Goal: Transaction & Acquisition: Book appointment/travel/reservation

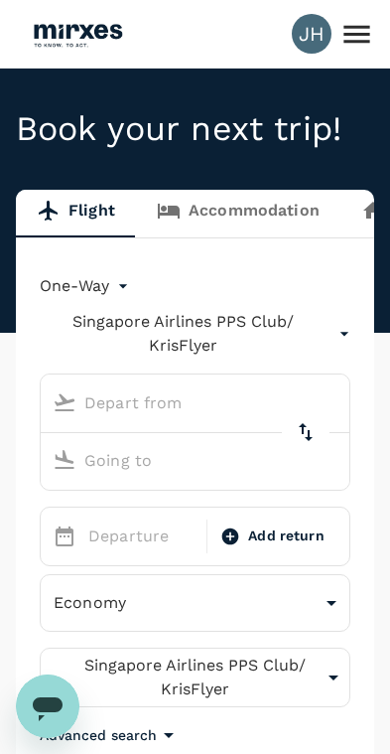
type input "Kuala Lumpur Intl ([GEOGRAPHIC_DATA])"
type input "[GEOGRAPHIC_DATA], [GEOGRAPHIC_DATA] (any)"
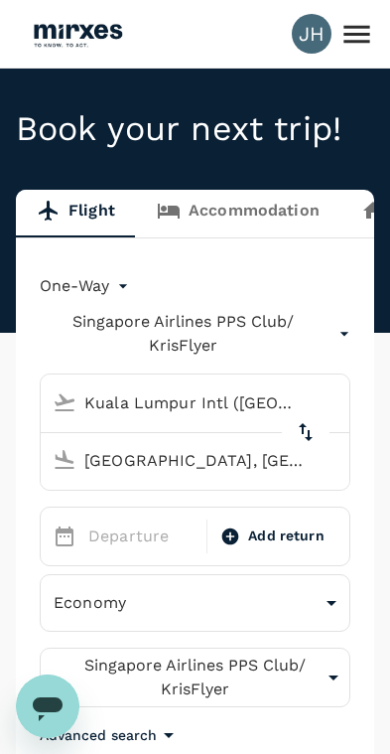
click at [350, 46] on icon at bounding box center [357, 34] width 35 height 35
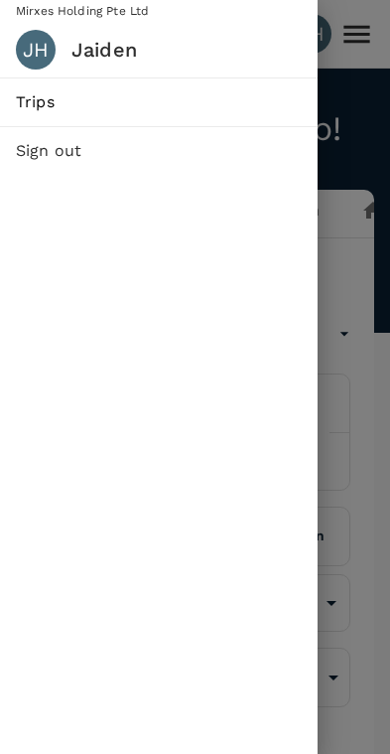
click at [201, 123] on link "Trips" at bounding box center [159, 102] width 318 height 48
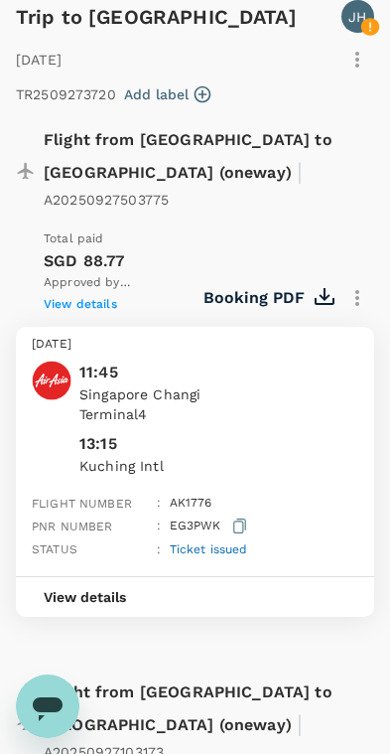
scroll to position [262, 0]
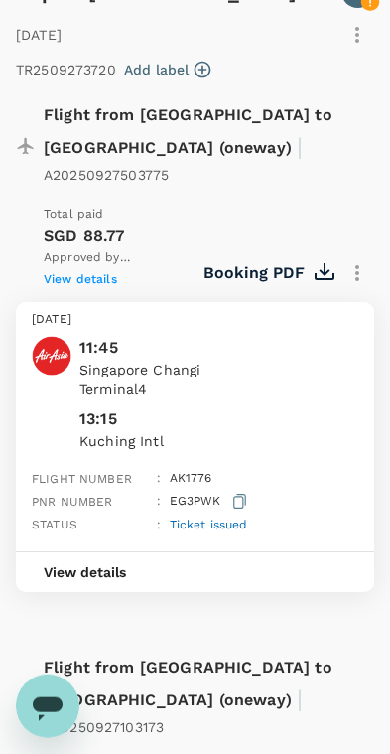
click at [235, 379] on p "Terminal 4" at bounding box center [218, 389] width 279 height 20
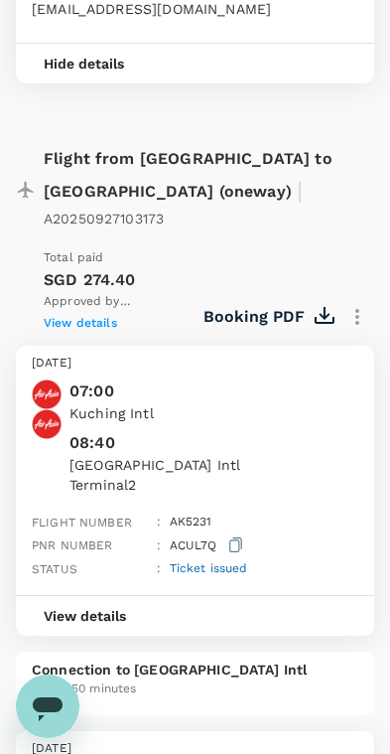
scroll to position [1190, 0]
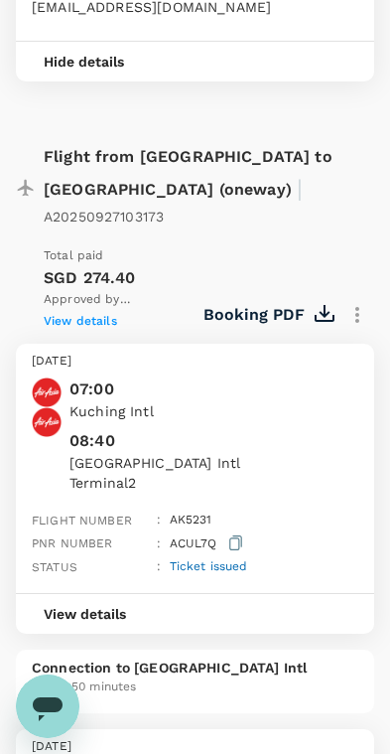
click at [131, 594] on button "View details" at bounding box center [85, 614] width 138 height 40
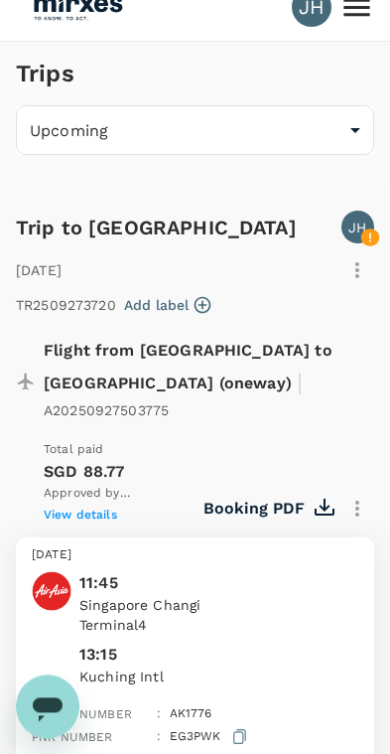
scroll to position [0, 0]
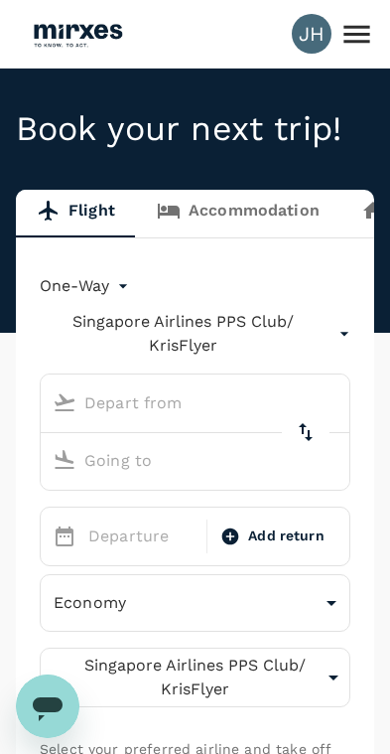
type input "Kuala Lumpur Intl ([GEOGRAPHIC_DATA])"
type input "[GEOGRAPHIC_DATA], [GEOGRAPHIC_DATA] (any)"
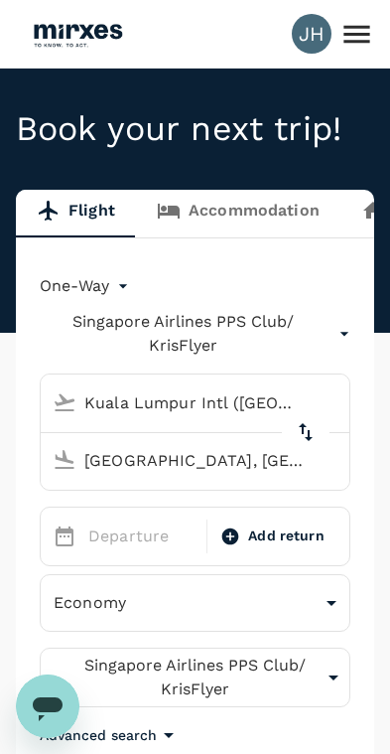
click at [62, 693] on icon "Open messaging window" at bounding box center [48, 706] width 36 height 36
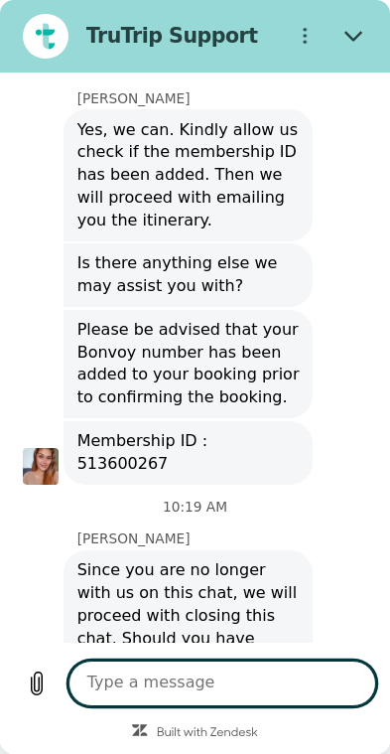
scroll to position [1406, 0]
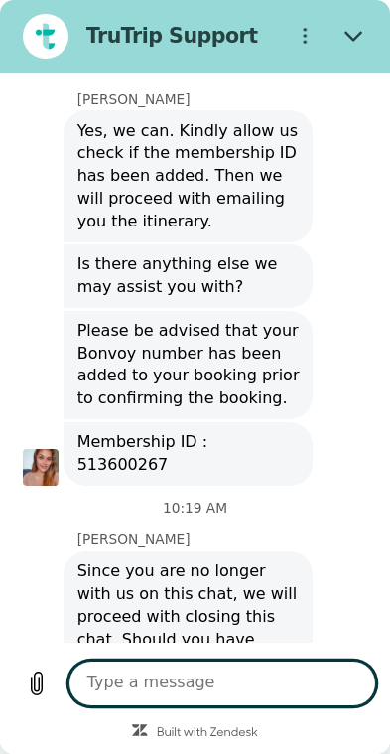
click at [346, 46] on button "Close" at bounding box center [355, 37] width 46 height 46
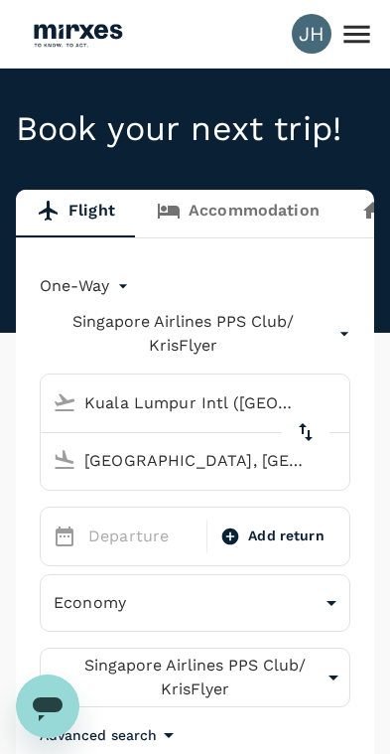
click at [50, 714] on icon "Open messaging window" at bounding box center [48, 706] width 36 height 36
type textarea "x"
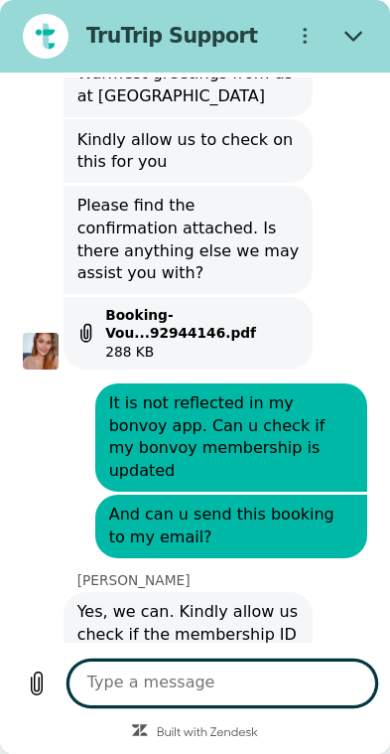
scroll to position [887, 0]
